Goal: Transaction & Acquisition: Purchase product/service

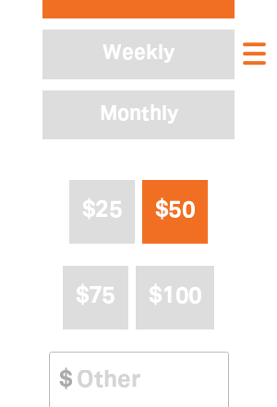
click at [188, 221] on span "$50" at bounding box center [175, 210] width 40 height 21
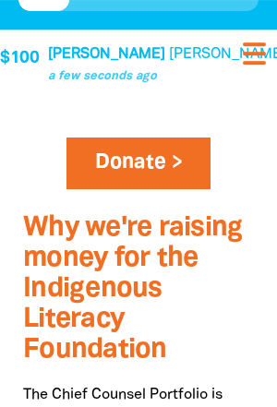
scroll to position [1079, 0]
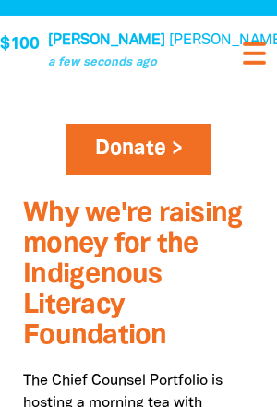
click at [155, 159] on link "Donate >" at bounding box center [138, 150] width 145 height 52
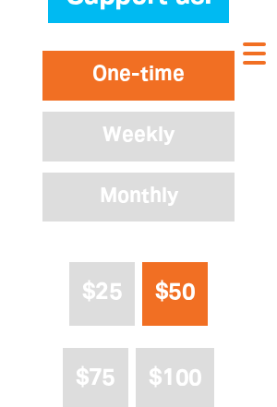
click at [190, 303] on span "$50" at bounding box center [175, 292] width 40 height 21
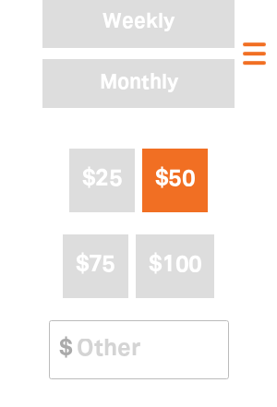
scroll to position [2037, 0]
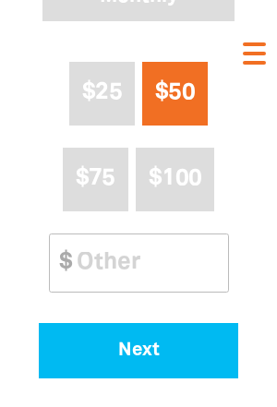
click at [149, 360] on span "Next" at bounding box center [139, 350] width 148 height 18
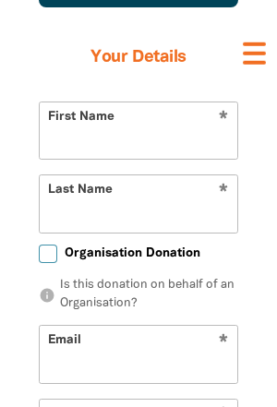
select select "AU"
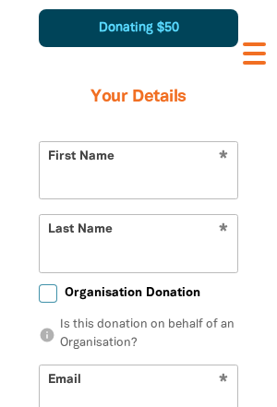
click at [158, 195] on input "First Name" at bounding box center [138, 170] width 197 height 56
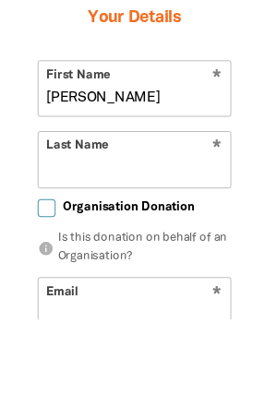
type input "[PERSON_NAME]"
click at [123, 215] on input "Last Name" at bounding box center [138, 243] width 197 height 56
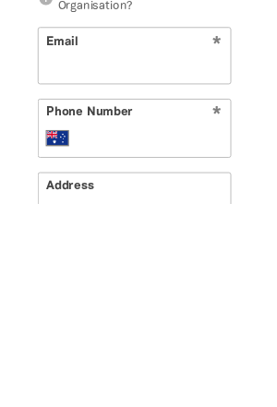
type input "[PERSON_NAME]"
click at [155, 226] on input "Email" at bounding box center [138, 254] width 197 height 56
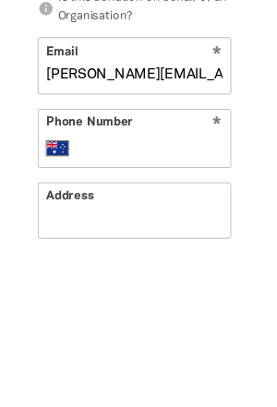
type input "[PERSON_NAME][EMAIL_ADDRESS][DOMAIN_NAME]"
click at [123, 295] on input "Phone Number" at bounding box center [157, 306] width 145 height 22
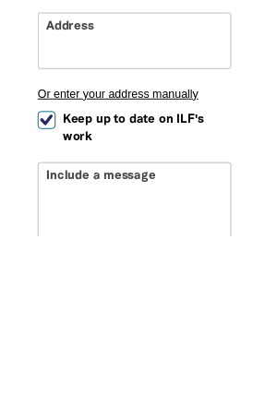
scroll to position [2212, 0]
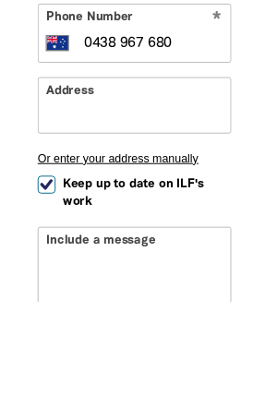
type input "0438 967 680"
click at [124, 177] on input "Address" at bounding box center [138, 205] width 197 height 56
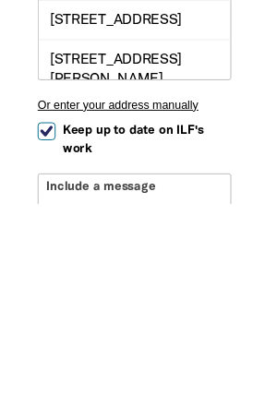
scroll to position [2373, 0]
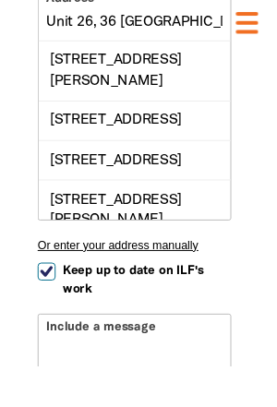
click at [149, 101] on div "[STREET_ADDRESS][PERSON_NAME]" at bounding box center [138, 103] width 197 height 61
type input "[STREET_ADDRESS][PERSON_NAME]"
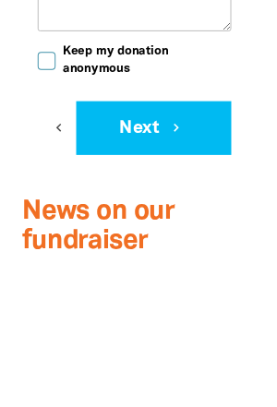
scroll to position [2454, 0]
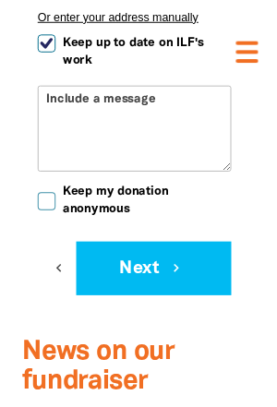
click at [163, 301] on button "Next chevron_right" at bounding box center [157, 275] width 159 height 55
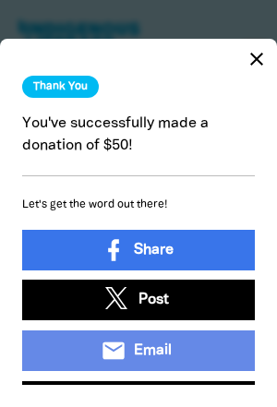
scroll to position [0, 0]
click at [262, 48] on icon "close" at bounding box center [256, 59] width 22 height 22
